Goal: Task Accomplishment & Management: Manage account settings

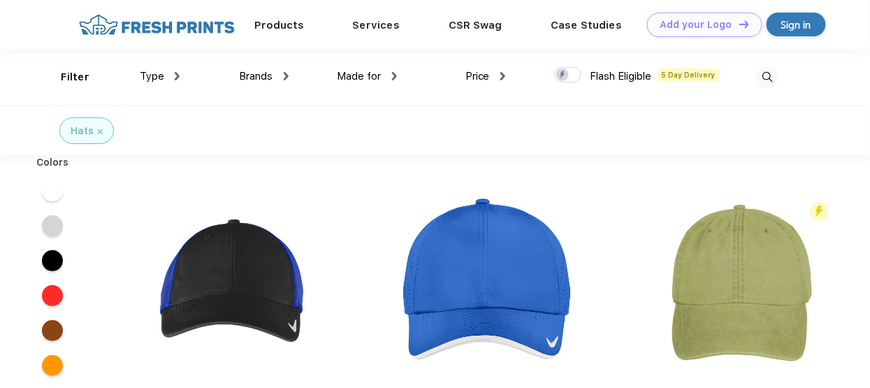
click at [160, 75] on span "Type" at bounding box center [152, 76] width 24 height 13
click at [260, 75] on span "Brands" at bounding box center [257, 76] width 34 height 13
click at [785, 28] on div "Sign in" at bounding box center [796, 25] width 30 height 16
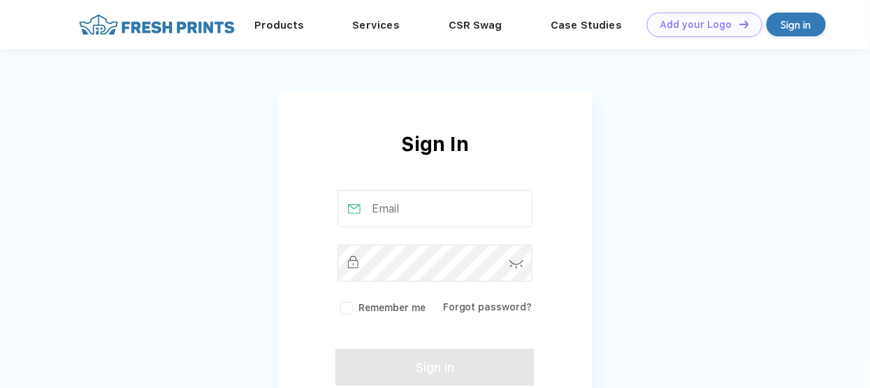
click at [399, 210] on input "text" at bounding box center [435, 208] width 195 height 37
type input "Quickbooks1!"
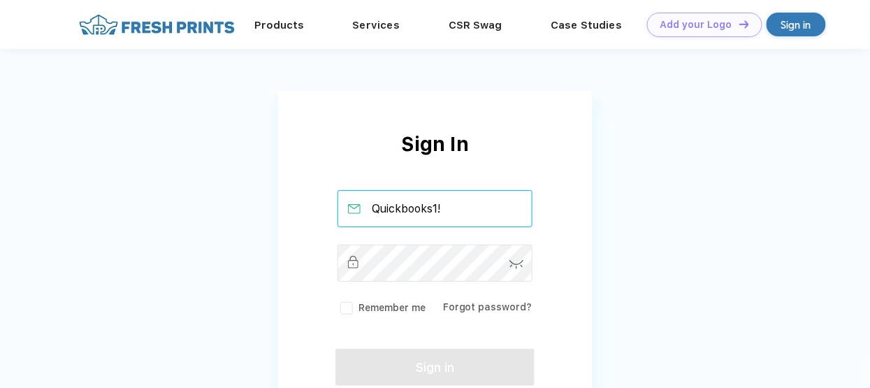
drag, startPoint x: 469, startPoint y: 200, endPoint x: 219, endPoint y: 201, distance: 249.5
click at [219, 201] on div "Sign In Quickbooks1! Remember me Forgot password? Sign in New to Fresh Prints? …" at bounding box center [435, 255] width 870 height 510
click at [396, 202] on input "text" at bounding box center [435, 208] width 195 height 37
